Goal: Transaction & Acquisition: Book appointment/travel/reservation

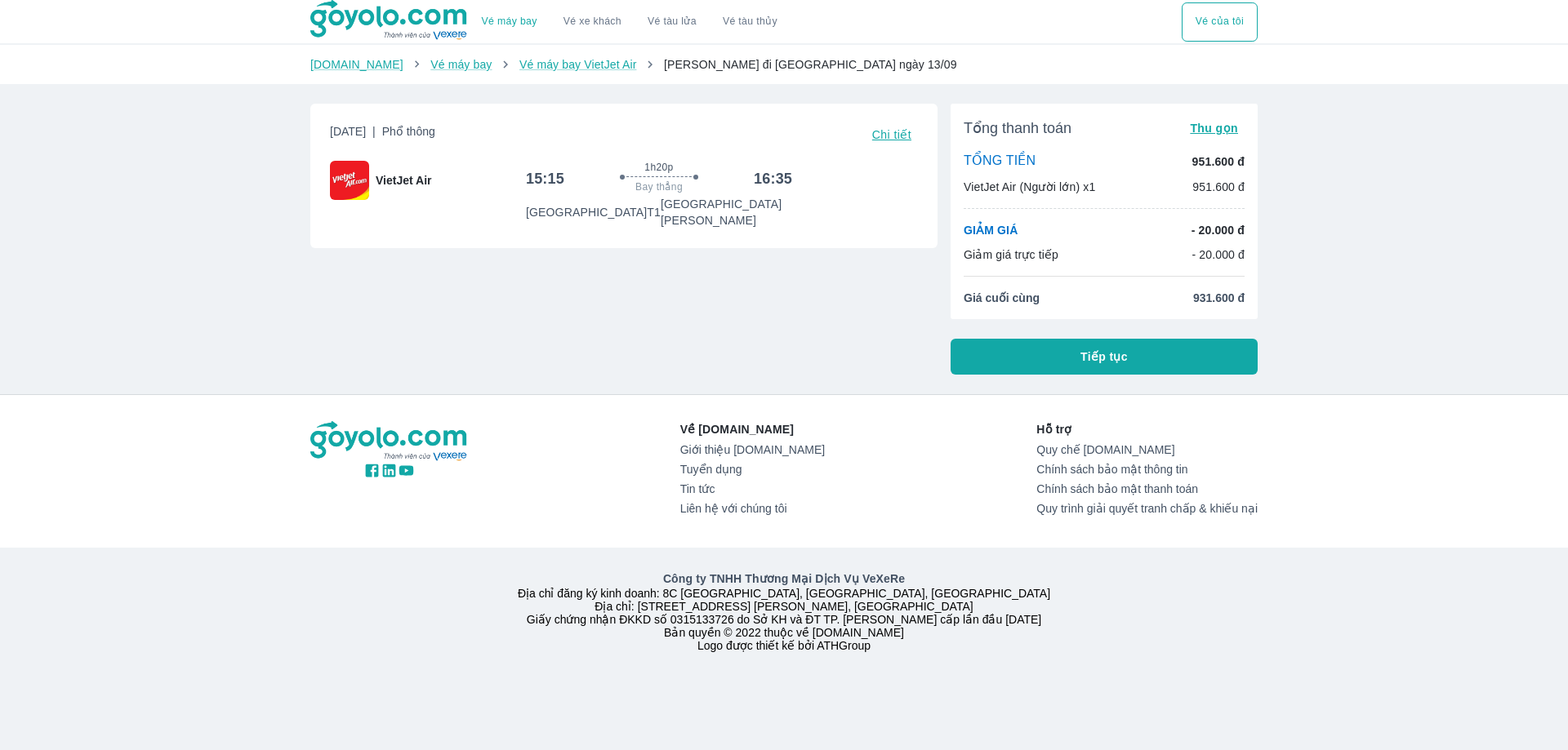
click at [390, 315] on div "Thứ 7, 13 Thg 09 2025 | Phổ thông Chi tiết VietJet Air 15:15 1h20p Bay thẳng 16…" at bounding box center [617, 232] width 641 height 284
click at [1414, 329] on div "Vé máy bay Vé xe khách Vé tàu lửa Vé tàu thủy Vé của tôi Goyolo.com Vé máy bay …" at bounding box center [784, 375] width 1568 height 750
click at [1325, 407] on div "Về Goyolo.com Giới thiệu Goyolo.com Tuyển dụng Tin tức Liên hệ với chúng tôi Hỗ…" at bounding box center [784, 535] width 1568 height 280
click at [1171, 645] on div "Công ty TNHH Thương Mại Dịch Vụ VeXeRe Địa chỉ đăng ký kinh doanh: 8C [GEOGRAPH…" at bounding box center [784, 611] width 967 height 81
click at [1367, 189] on div "Vé máy bay Vé xe khách Vé tàu lửa Vé tàu thủy Vé của tôi [DOMAIN_NAME] Vé máy b…" at bounding box center [784, 375] width 1568 height 750
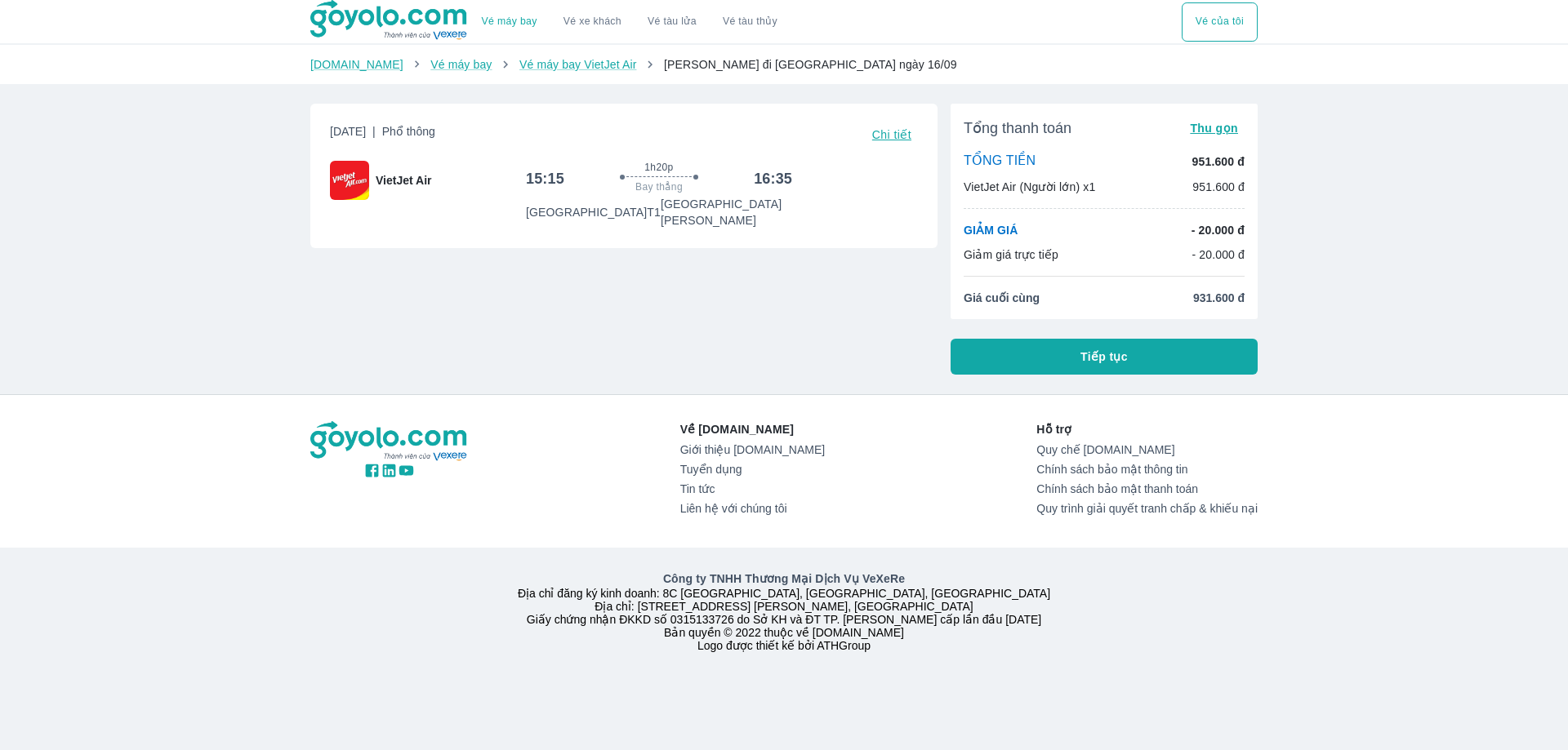
click at [1361, 310] on div "Vé máy bay Vé xe khách Vé tàu lửa Vé tàu thủy Vé của tôi [DOMAIN_NAME] Vé máy b…" at bounding box center [784, 375] width 1568 height 750
